Goal: Contribute content

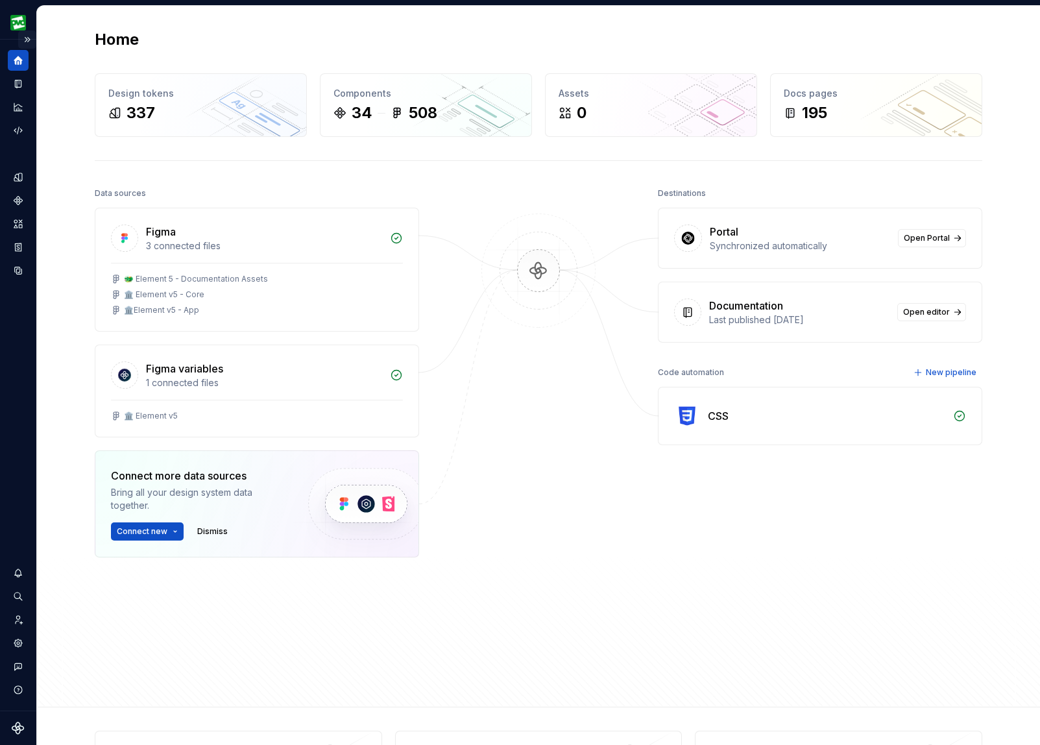
click at [30, 38] on button "Expand sidebar" at bounding box center [27, 39] width 18 height 18
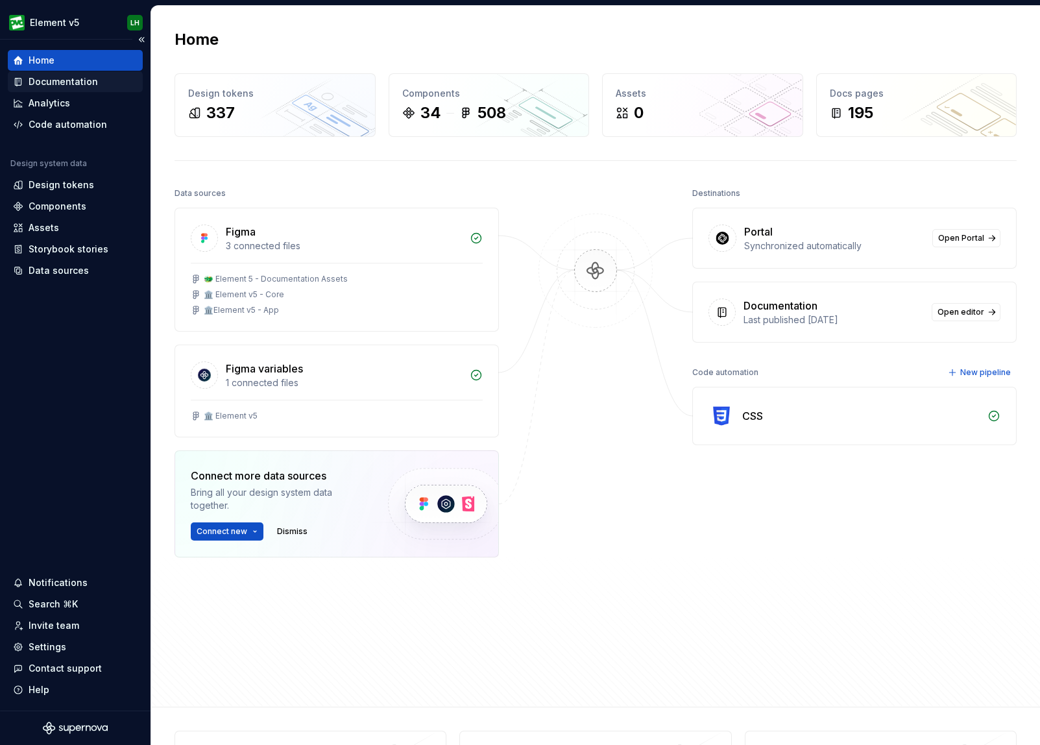
click at [66, 86] on div "Documentation" at bounding box center [63, 81] width 69 height 13
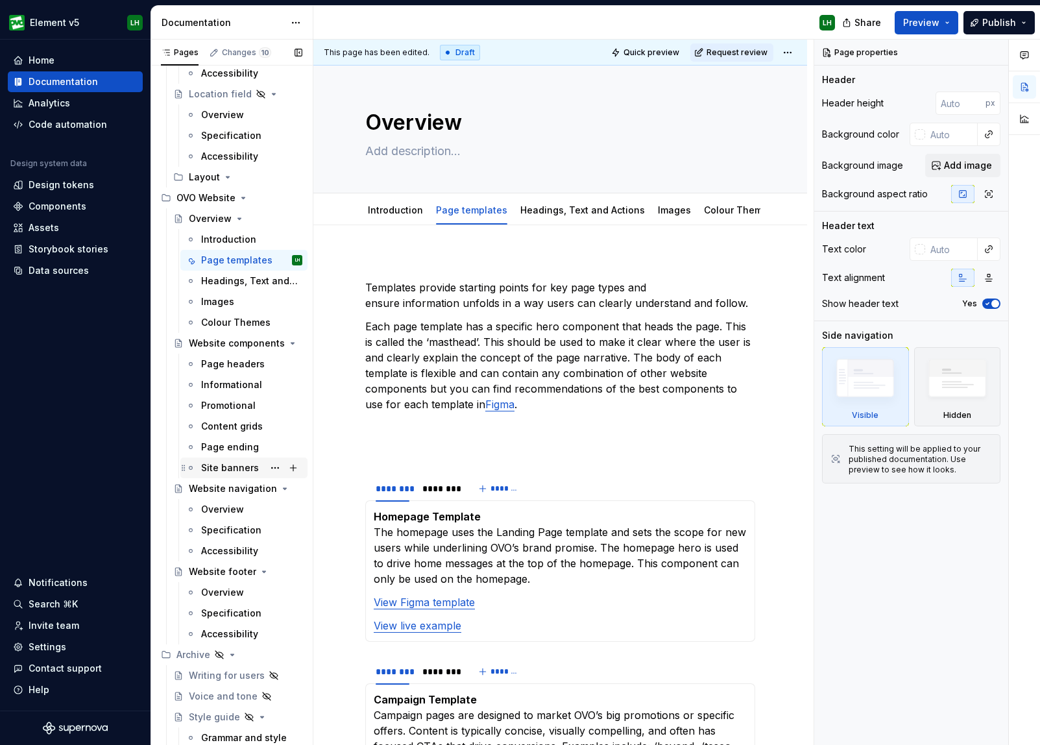
scroll to position [4491, 0]
click at [224, 385] on div "Informational" at bounding box center [231, 386] width 61 height 13
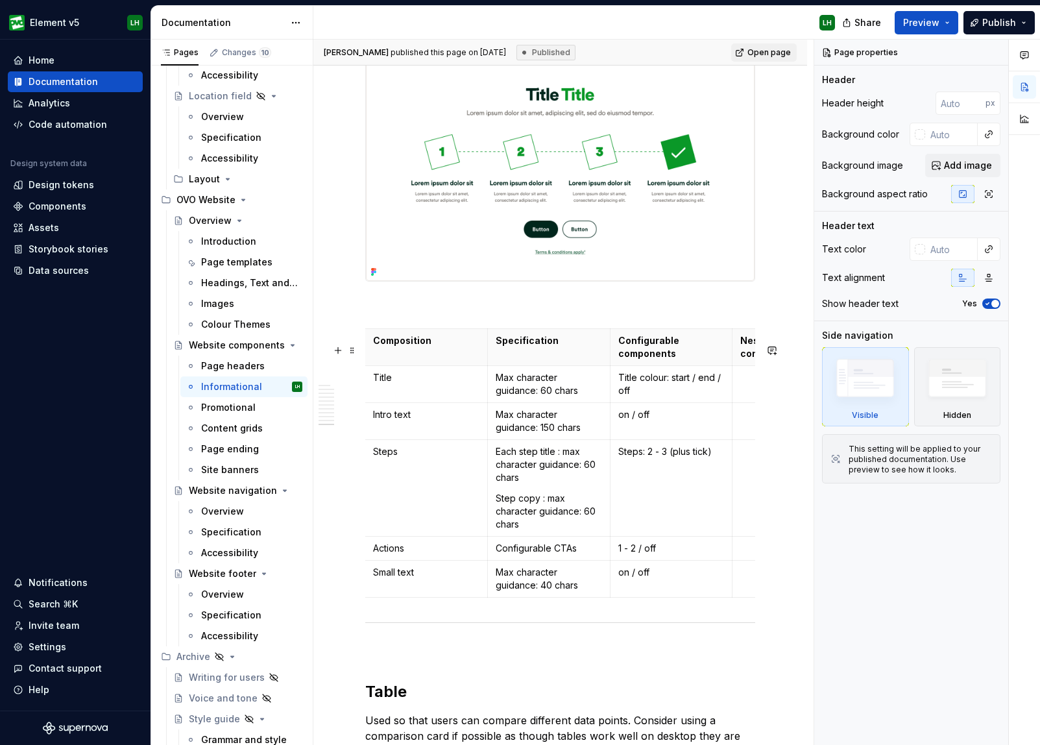
scroll to position [5641, 0]
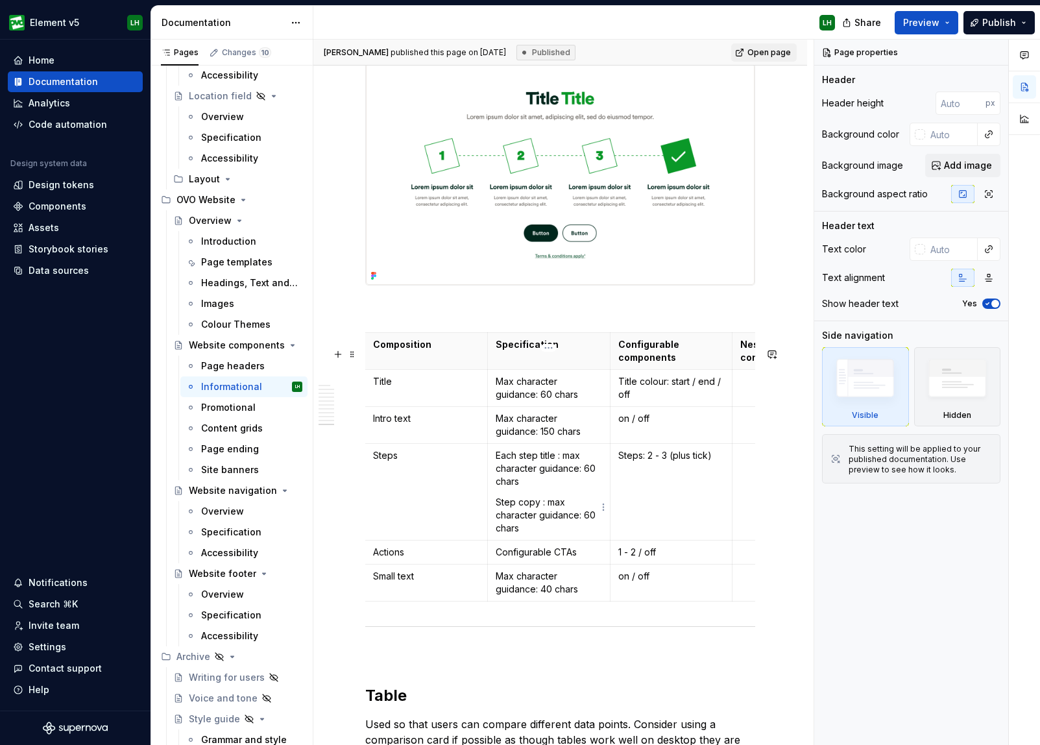
click at [545, 534] on p "Step copy : max character guidance: 60 chars" at bounding box center [548, 514] width 106 height 39
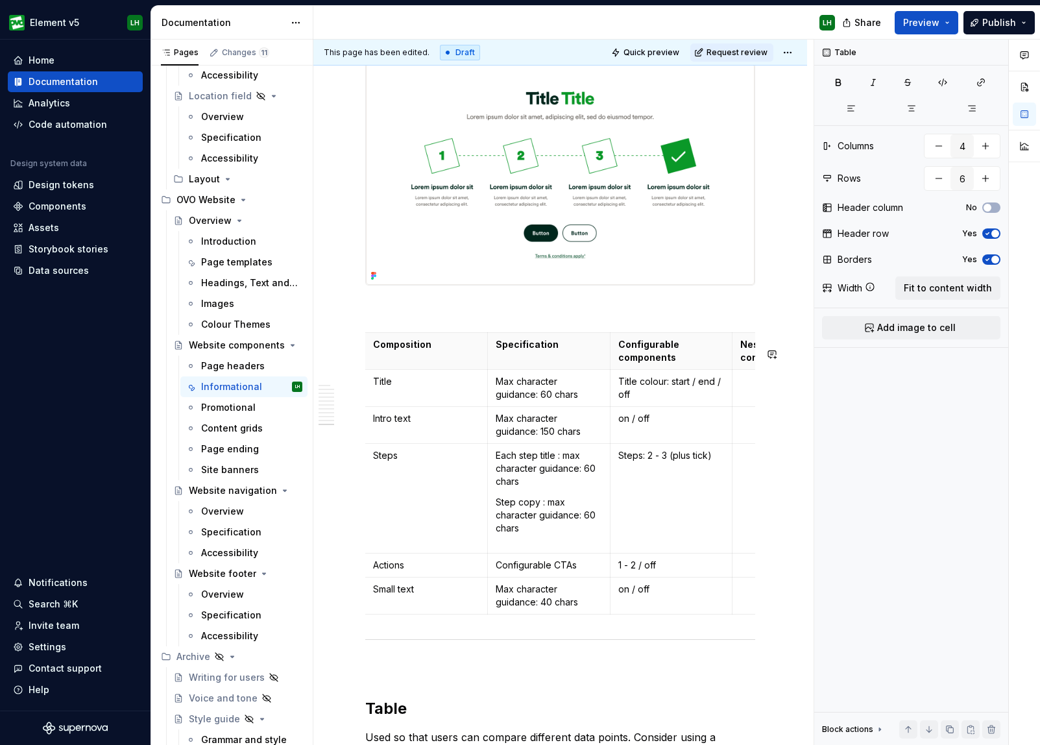
type textarea "*"
drag, startPoint x: 510, startPoint y: 556, endPoint x: 498, endPoint y: 557, distance: 11.7
click at [498, 547] on p "Step copy : max character guidance: 60 chars Can include hyperlinks" at bounding box center [548, 521] width 106 height 52
drag, startPoint x: 546, startPoint y: 556, endPoint x: 490, endPoint y: 555, distance: 56.4
click at [490, 553] on td "Each step title : [PERSON_NAME] character guidance: 60 chars Step copy : max ch…" at bounding box center [548, 499] width 123 height 110
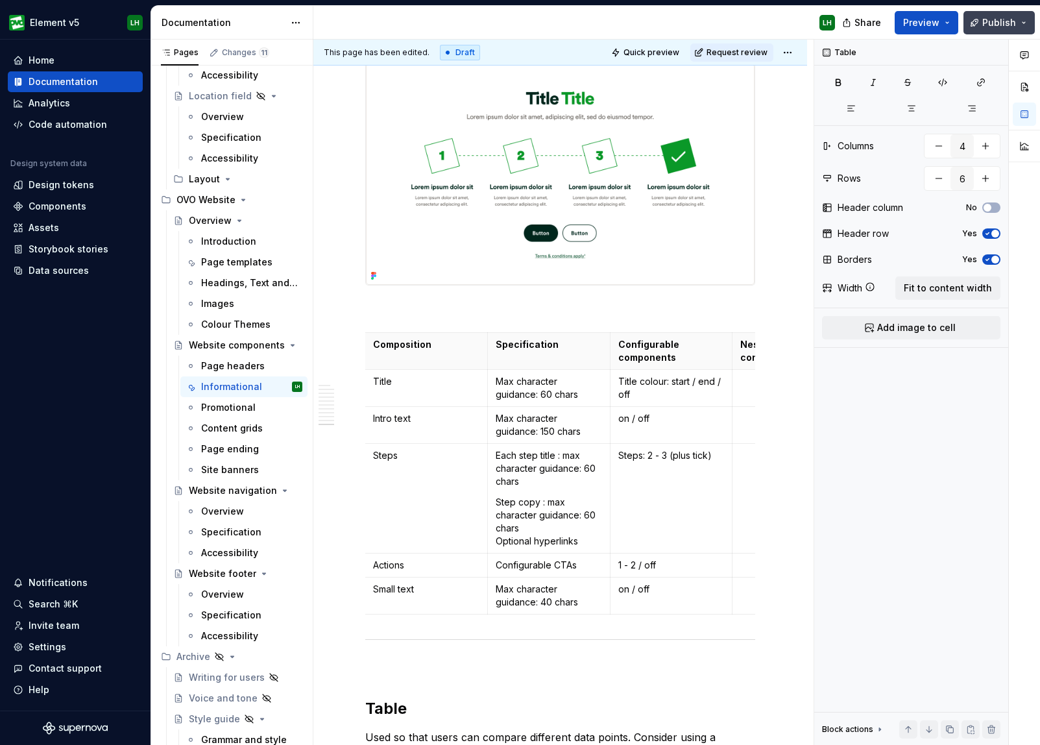
click at [772, 22] on button "Publish" at bounding box center [998, 22] width 71 height 23
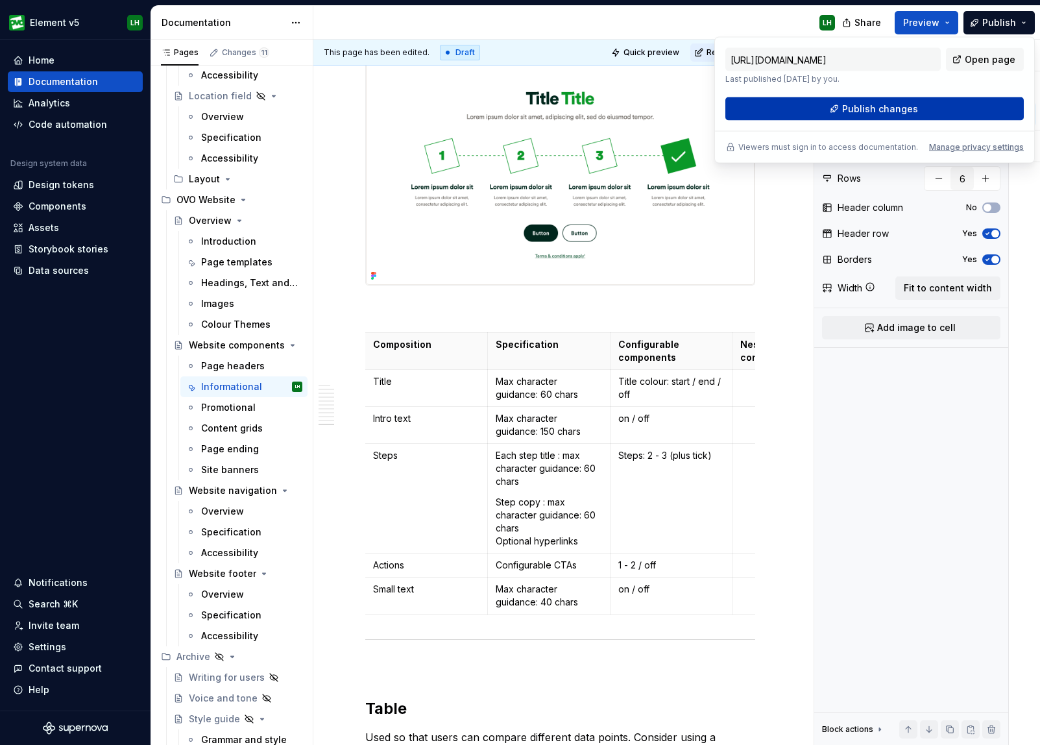
click at [772, 115] on button "Publish changes" at bounding box center [874, 108] width 298 height 23
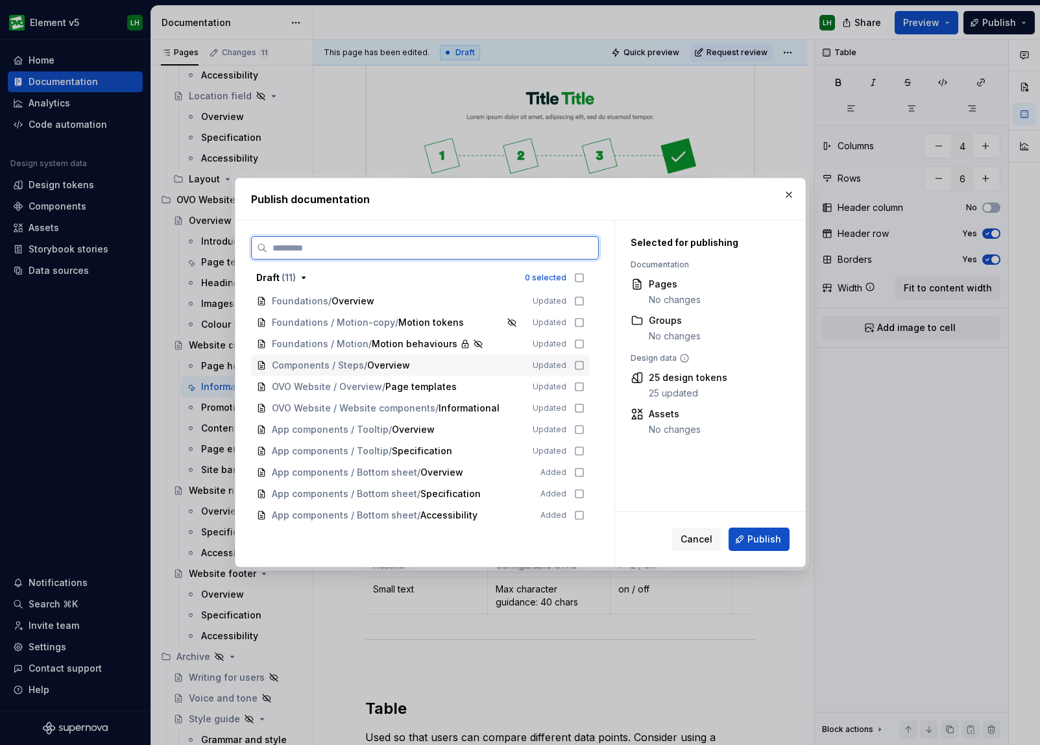
click at [583, 364] on icon at bounding box center [579, 365] width 10 height 10
click at [584, 385] on icon at bounding box center [579, 386] width 10 height 10
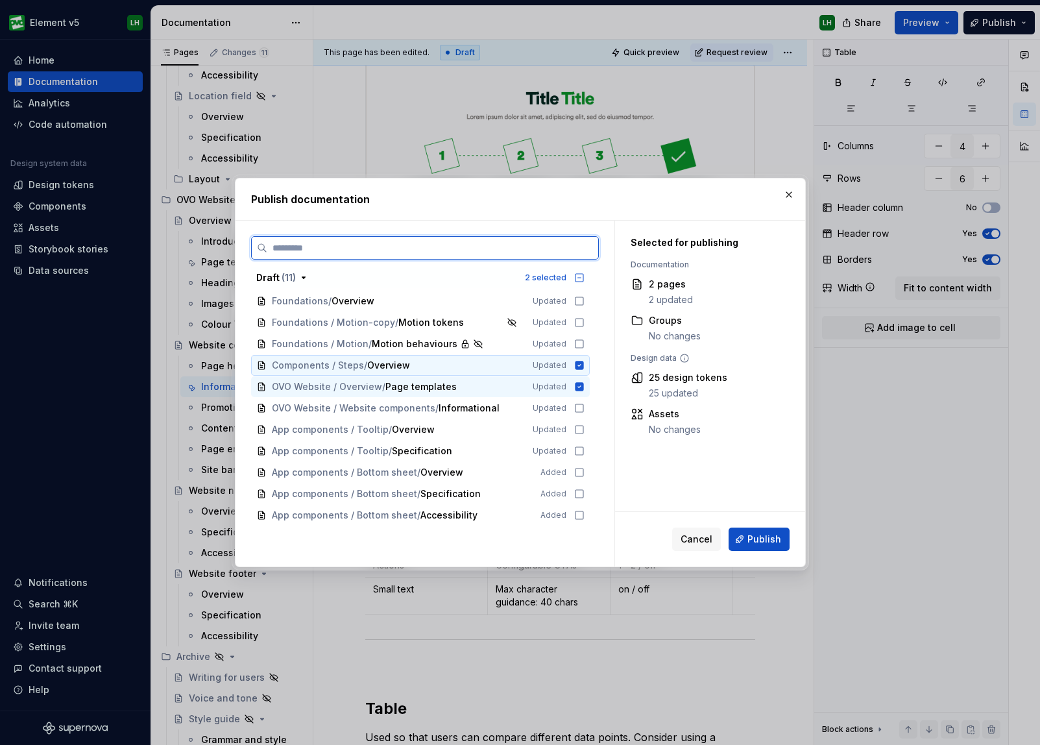
click at [583, 368] on icon at bounding box center [579, 365] width 8 height 8
click at [584, 409] on icon at bounding box center [579, 408] width 10 height 10
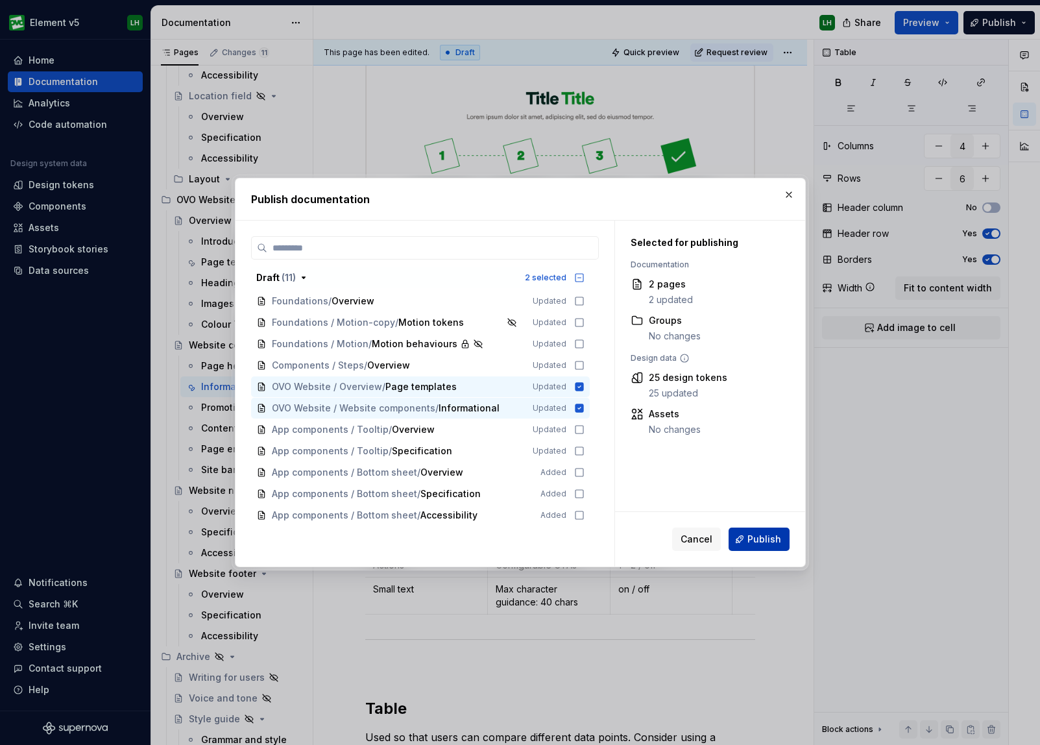
click at [757, 539] on span "Publish" at bounding box center [764, 538] width 34 height 13
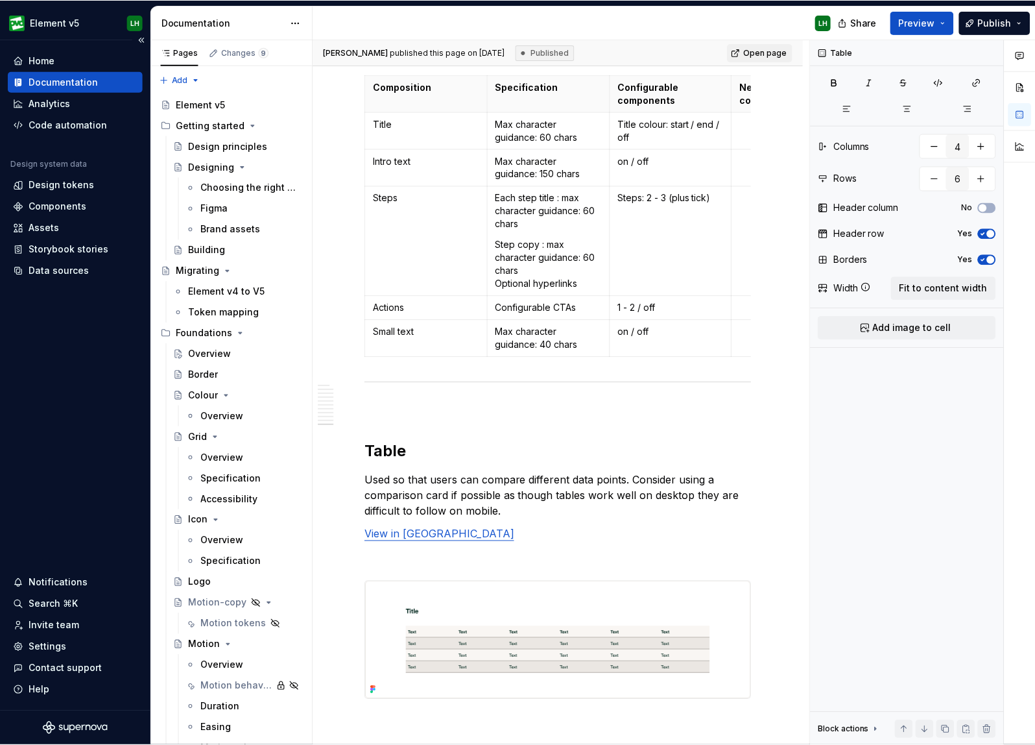
scroll to position [5878, 0]
type textarea "*"
